Goal: Task Accomplishment & Management: Manage account settings

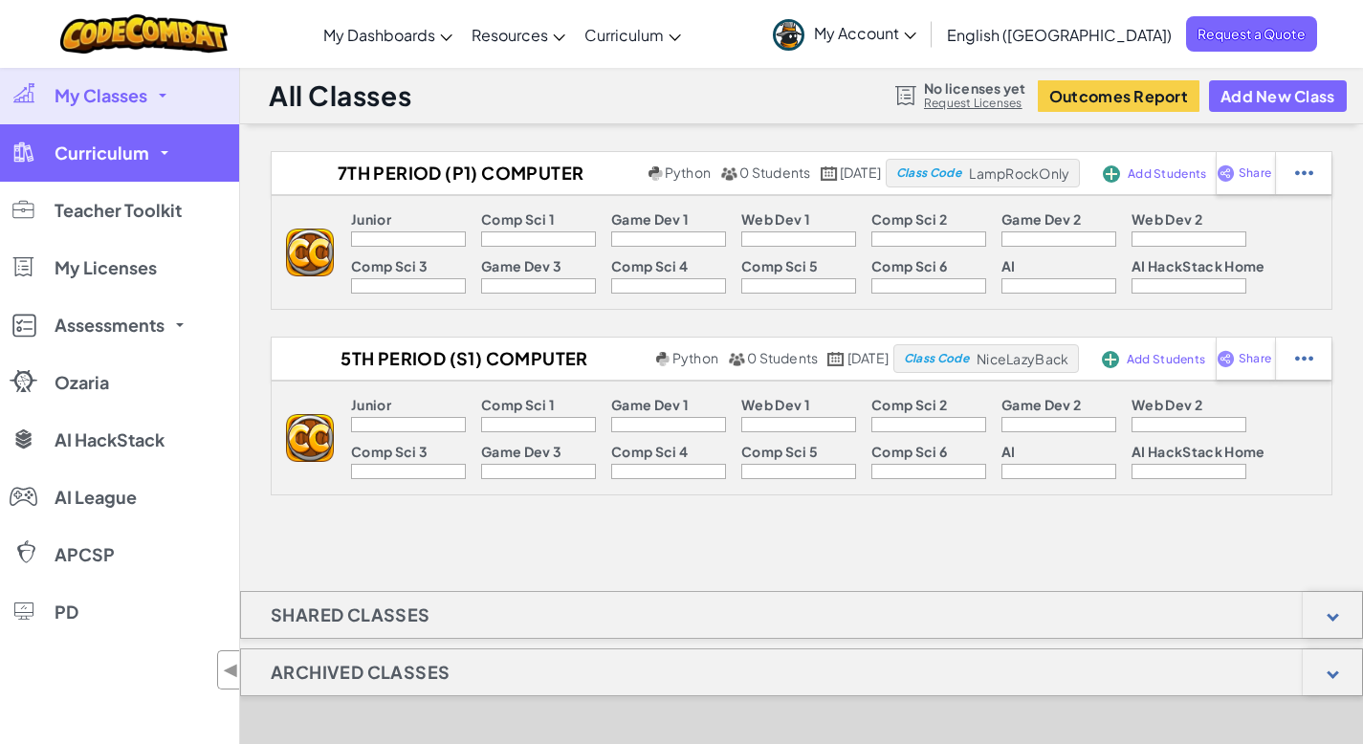
click at [162, 163] on link "Curriculum" at bounding box center [119, 152] width 239 height 57
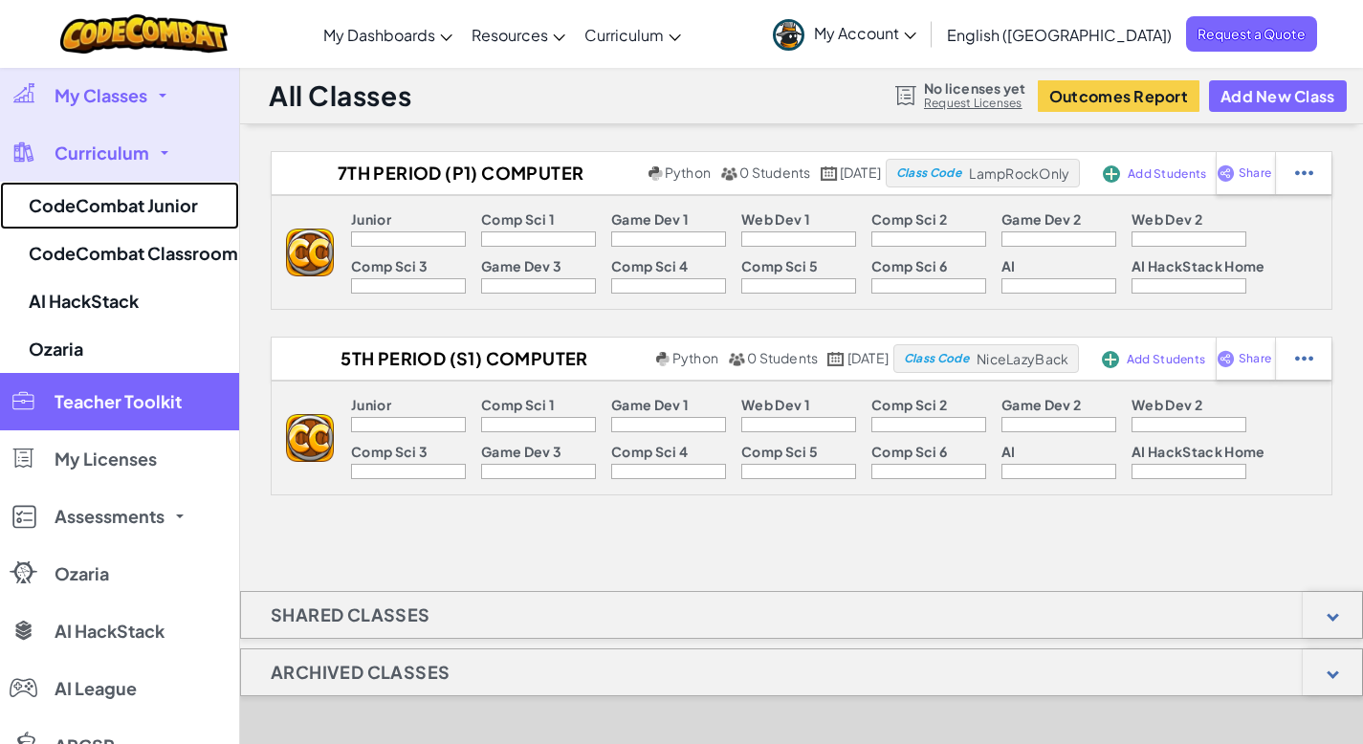
click at [163, 213] on link "CodeCombat Junior" at bounding box center [119, 206] width 239 height 48
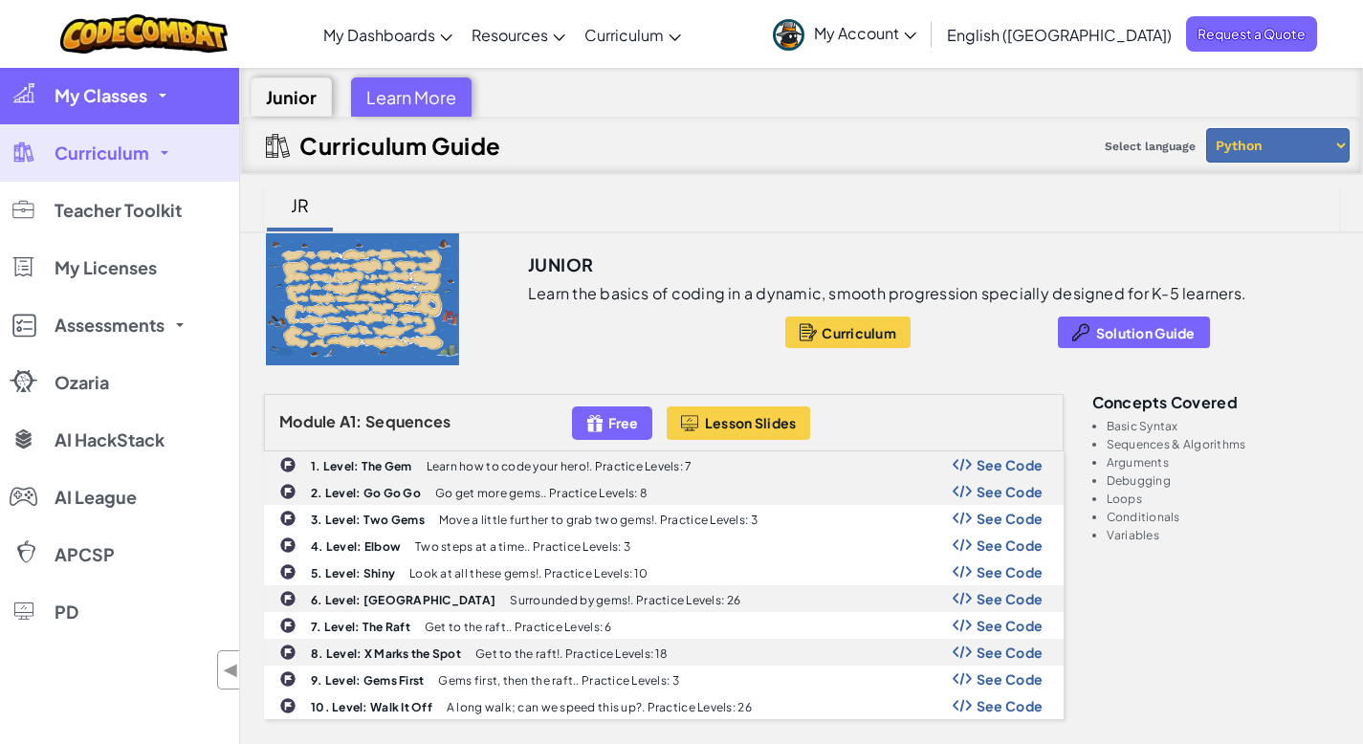
click at [117, 76] on link "My Classes" at bounding box center [119, 95] width 239 height 57
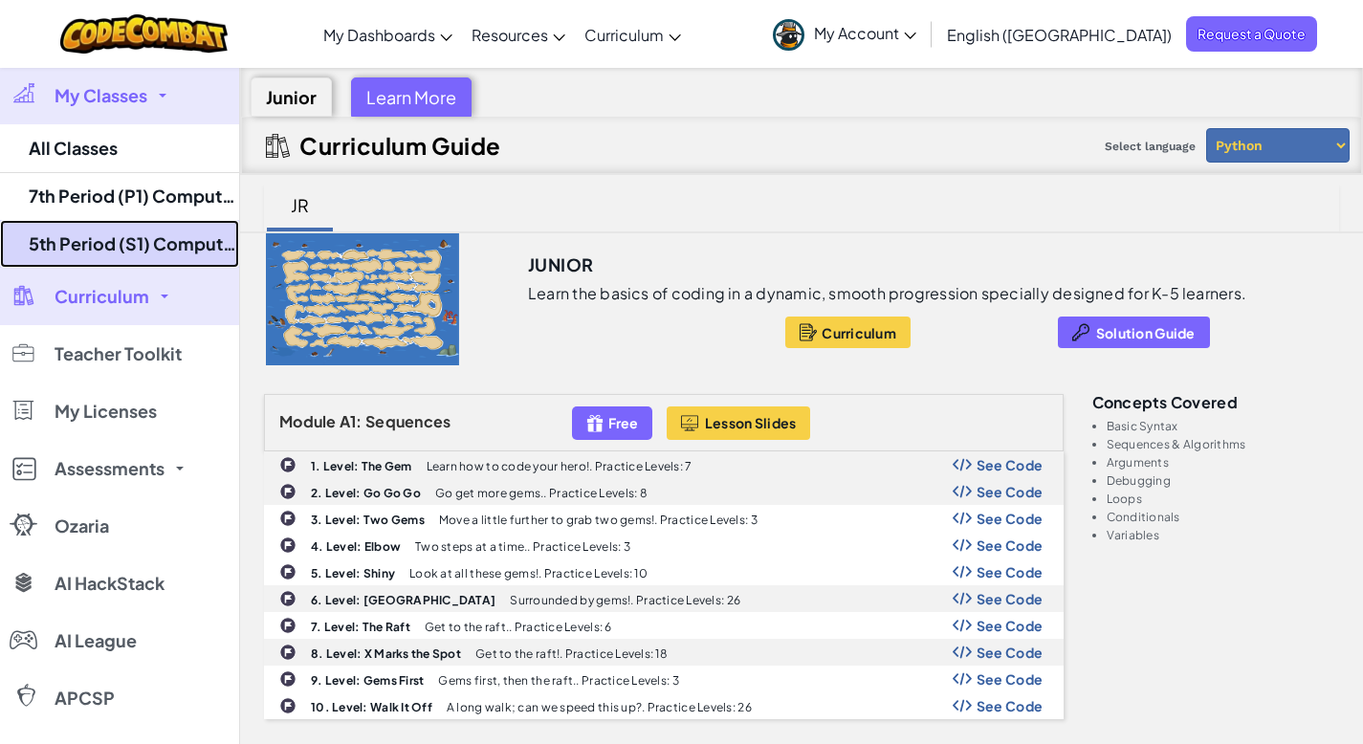
click at [166, 264] on link "5th Period (S1) Computer Science" at bounding box center [119, 244] width 239 height 48
select select "560f1a9f22961295f9427742"
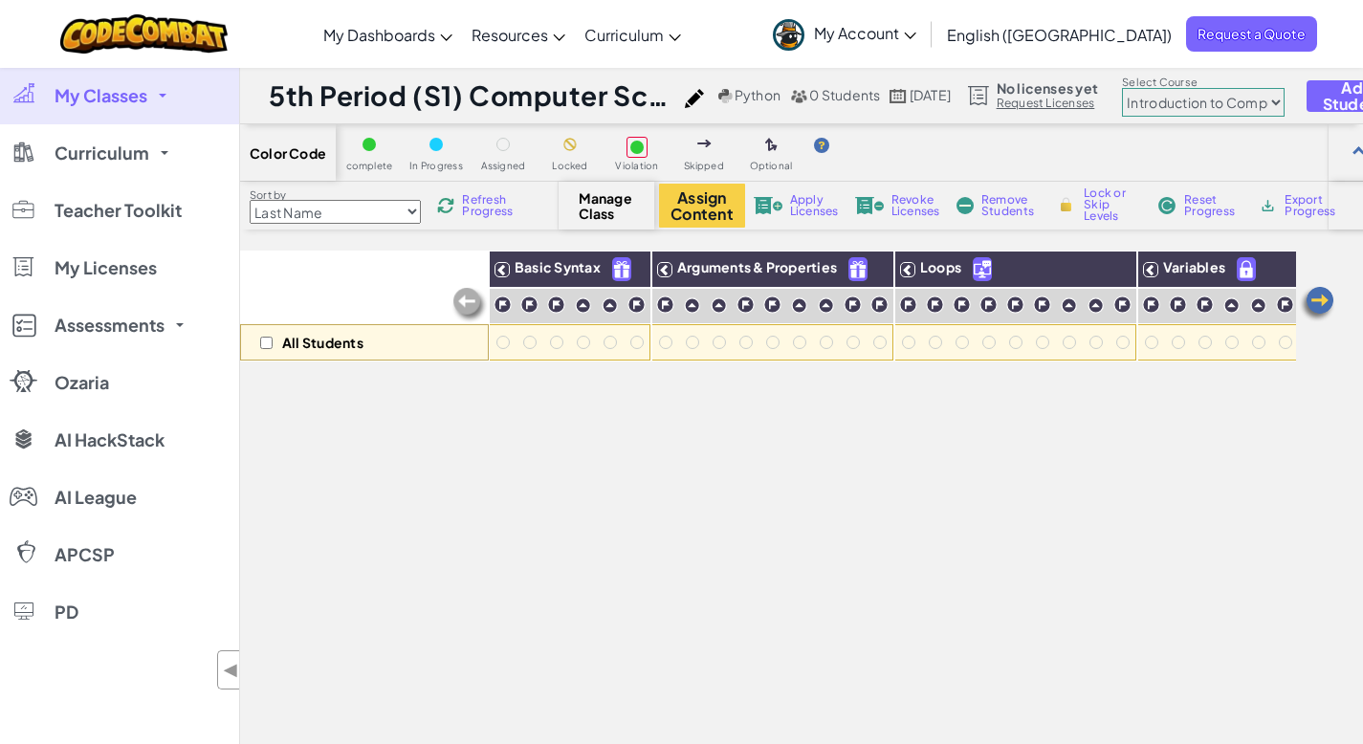
click at [509, 213] on span "Refresh Progress" at bounding box center [491, 205] width 59 height 23
click at [501, 212] on span "Refresh Progress" at bounding box center [491, 205] width 59 height 23
click at [689, 203] on button "Assign Content" at bounding box center [702, 206] width 86 height 44
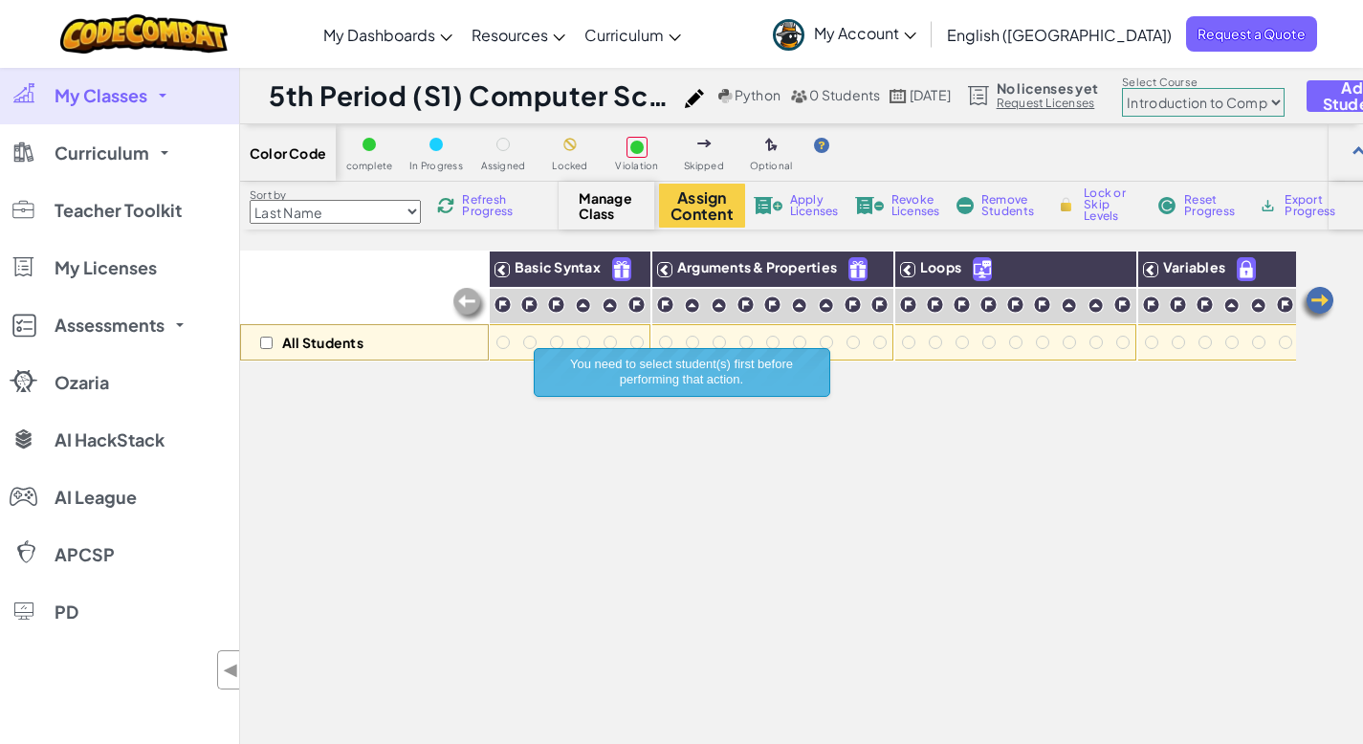
click at [580, 226] on div "Manage Class" at bounding box center [606, 206] width 96 height 48
click at [596, 214] on span "Manage Class" at bounding box center [607, 205] width 56 height 31
click at [715, 212] on button "Assign Content" at bounding box center [702, 206] width 86 height 44
click at [381, 212] on select "Last Name first Name Progress (High to Low) Progress (Low to Hight)" at bounding box center [335, 212] width 171 height 24
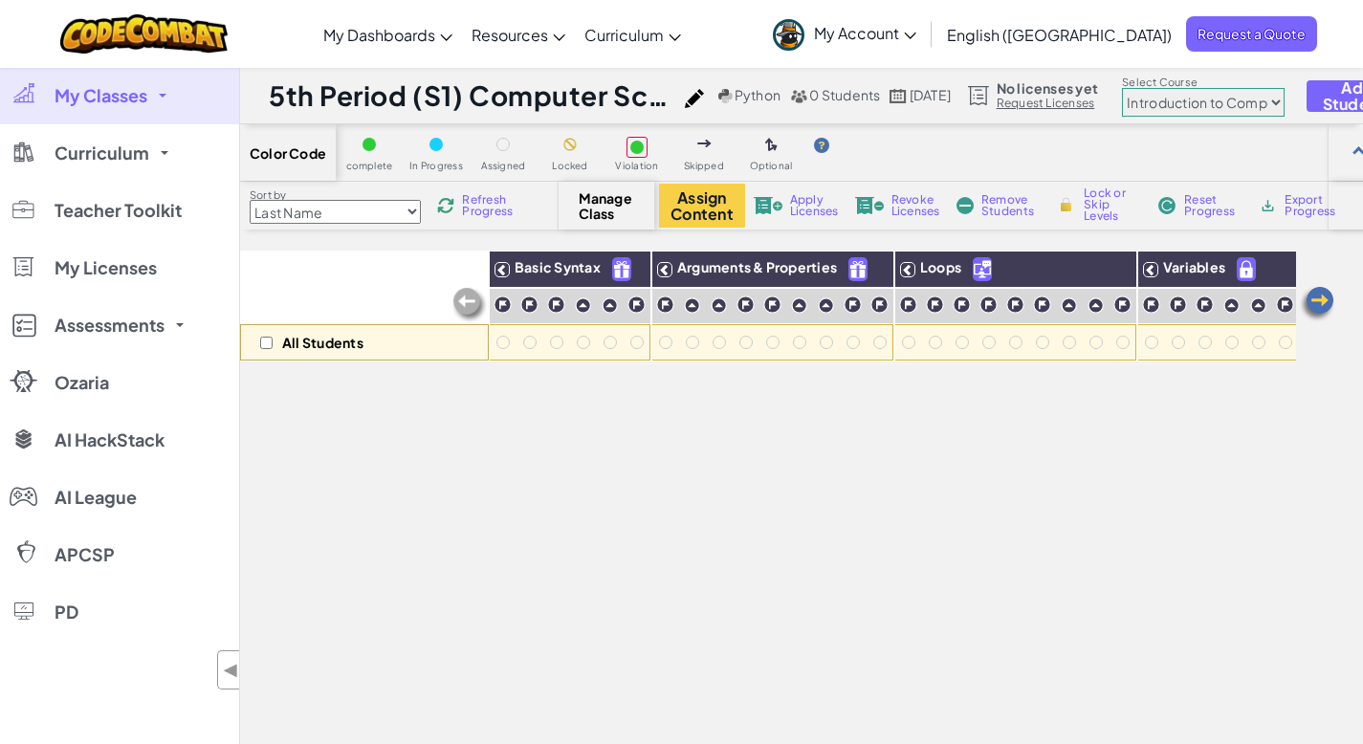
drag, startPoint x: 298, startPoint y: 42, endPoint x: 319, endPoint y: 45, distance: 21.2
click at [299, 44] on div "Toggle navigation My Dashboards CodeCombat Teacher Dashboard Ozaria Teacher Das…" at bounding box center [681, 34] width 1372 height 68
